Goal: Transaction & Acquisition: Purchase product/service

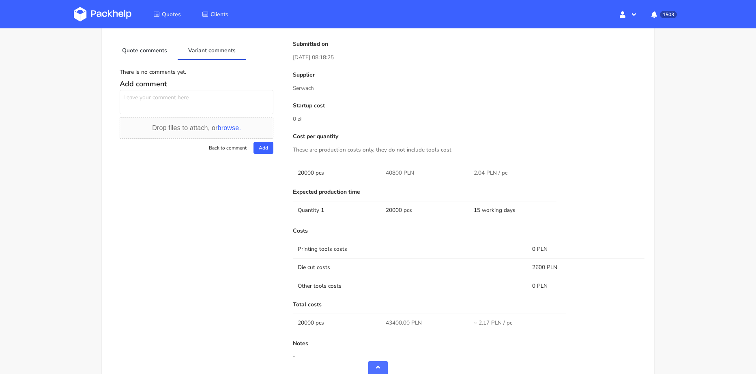
scroll to position [222, 0]
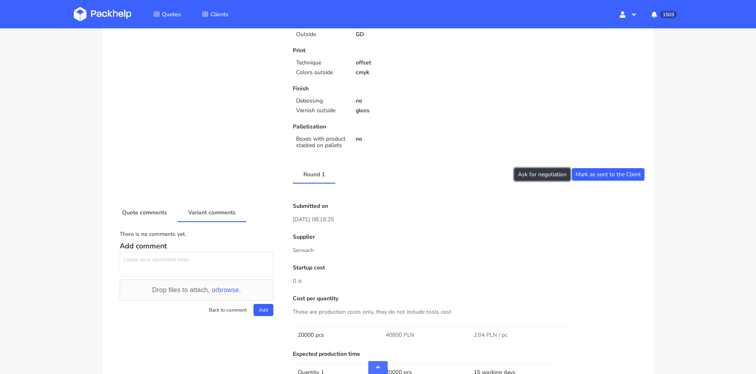
click at [532, 177] on button "Ask for negotiation" at bounding box center [542, 174] width 56 height 13
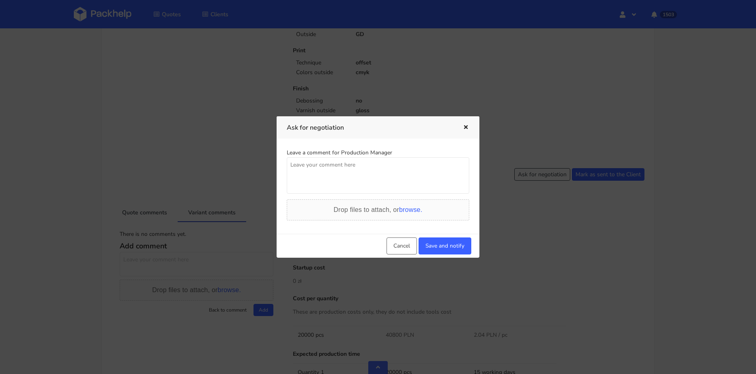
click at [381, 174] on textarea at bounding box center [378, 175] width 183 height 37
type textarea "[PERSON_NAME] lepszej ceny"
click at [437, 247] on button "Save and notify" at bounding box center [445, 246] width 53 height 17
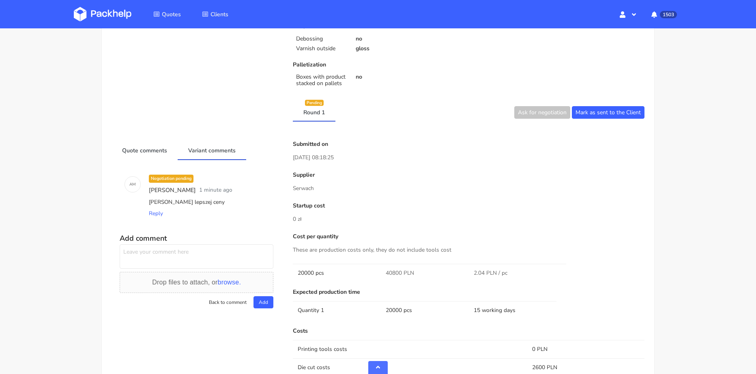
scroll to position [365, 0]
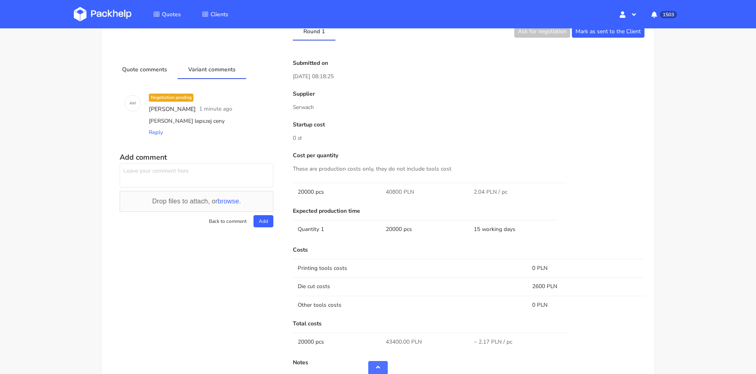
click at [395, 191] on span "40800 PLN" at bounding box center [400, 192] width 28 height 8
copy span "40800"
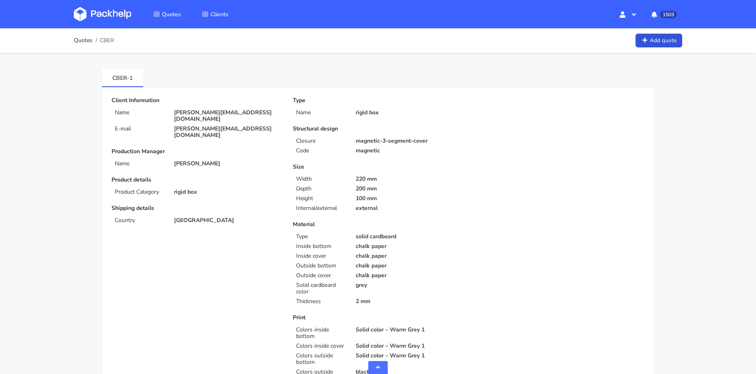
scroll to position [829, 0]
